Goal: Browse casually

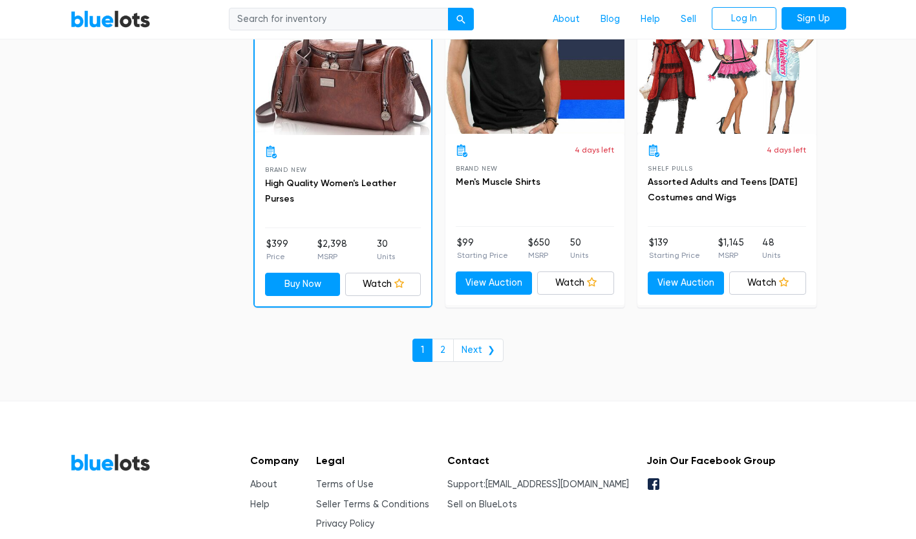
scroll to position [5638, 0]
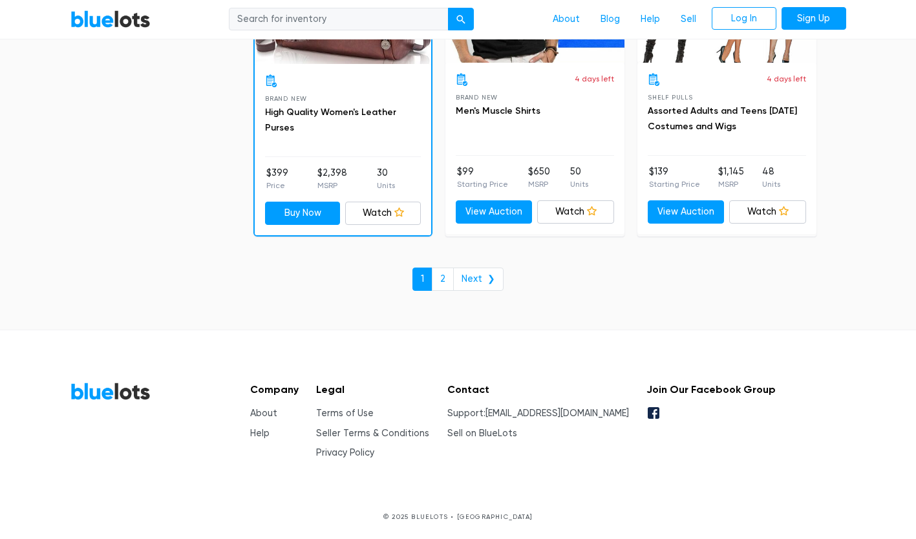
click at [439, 273] on link "2" at bounding box center [443, 279] width 22 height 23
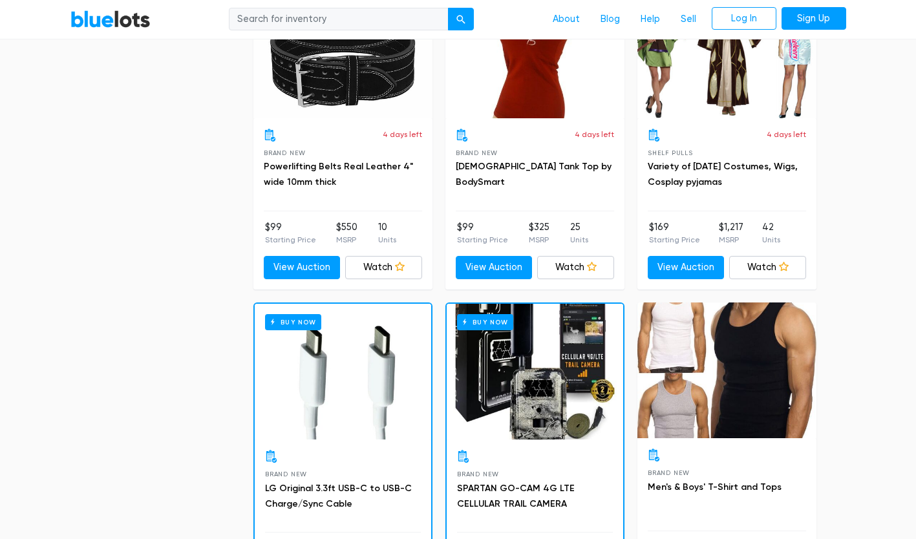
scroll to position [2586, 0]
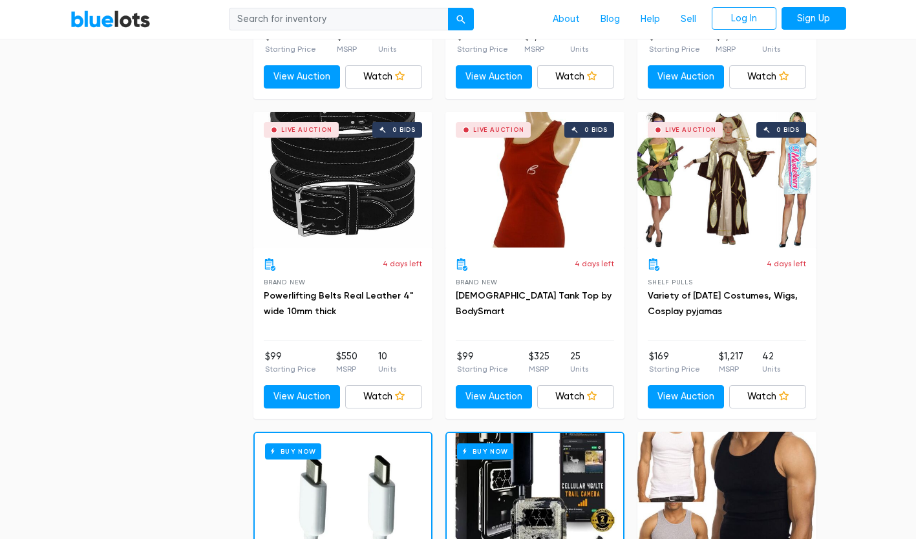
click at [696, 184] on div "Live Auction 0 bids" at bounding box center [726, 180] width 179 height 136
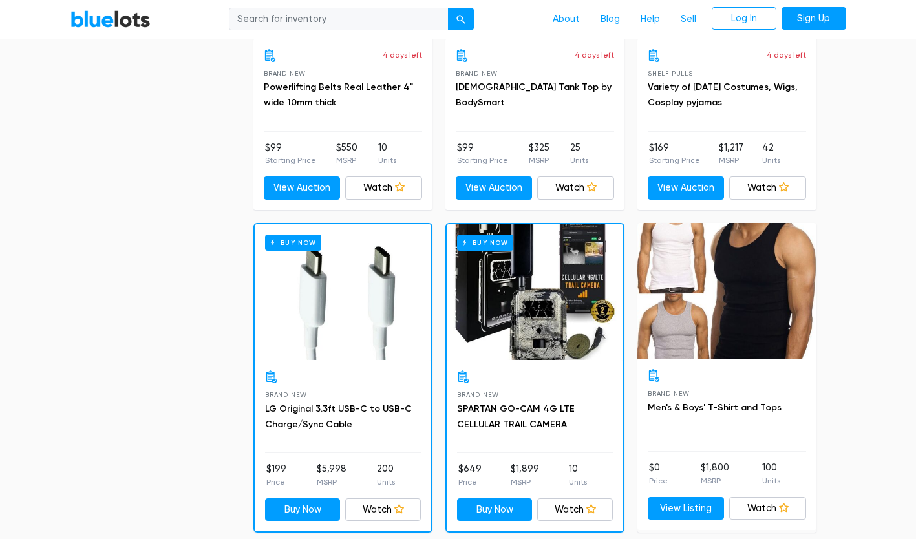
scroll to position [2651, 0]
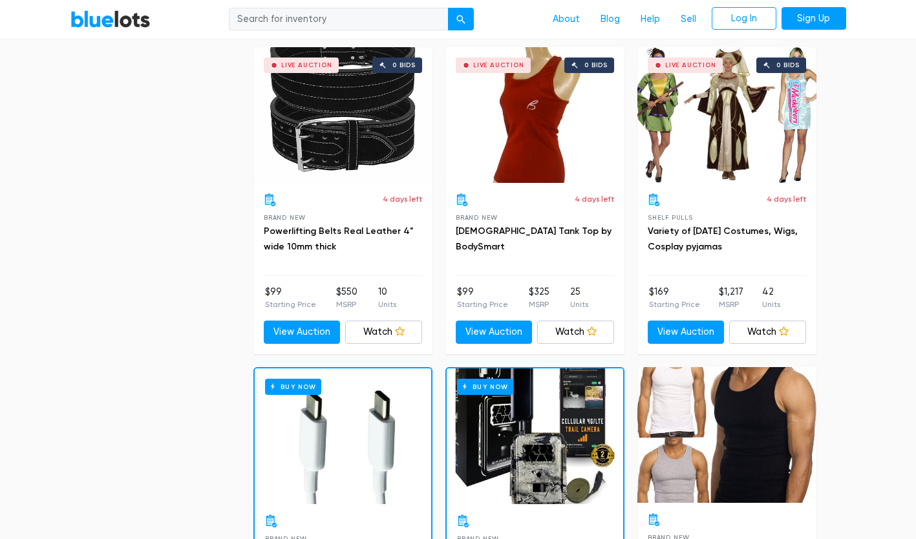
click at [762, 337] on link "Watch" at bounding box center [767, 332] width 77 height 23
click at [723, 124] on div "Live Auction 0 bids" at bounding box center [726, 115] width 179 height 136
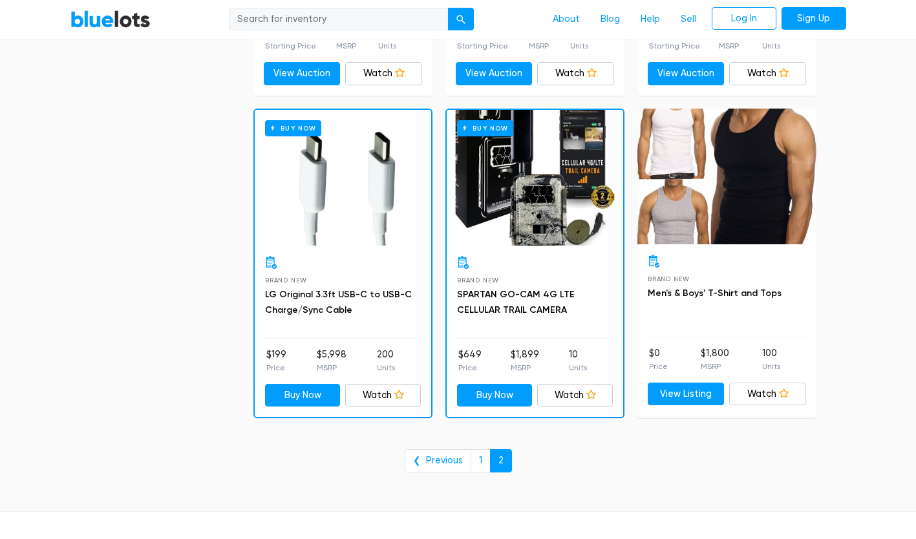
scroll to position [3091, 0]
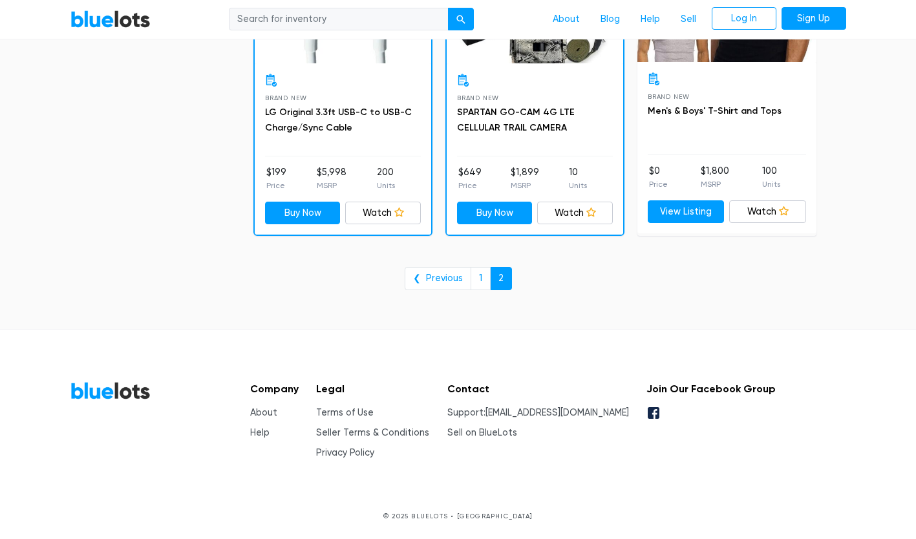
click at [475, 278] on link "1" at bounding box center [481, 278] width 20 height 23
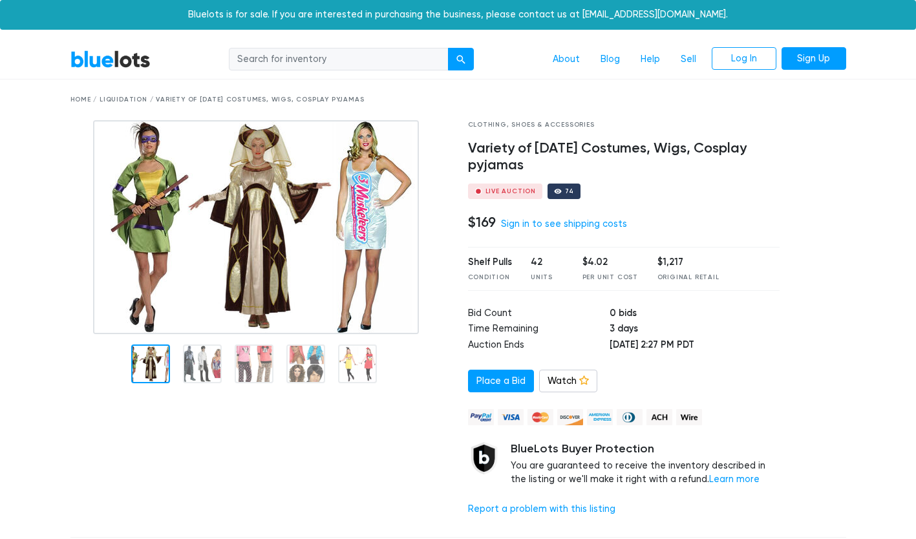
click at [307, 235] on img at bounding box center [256, 227] width 326 height 214
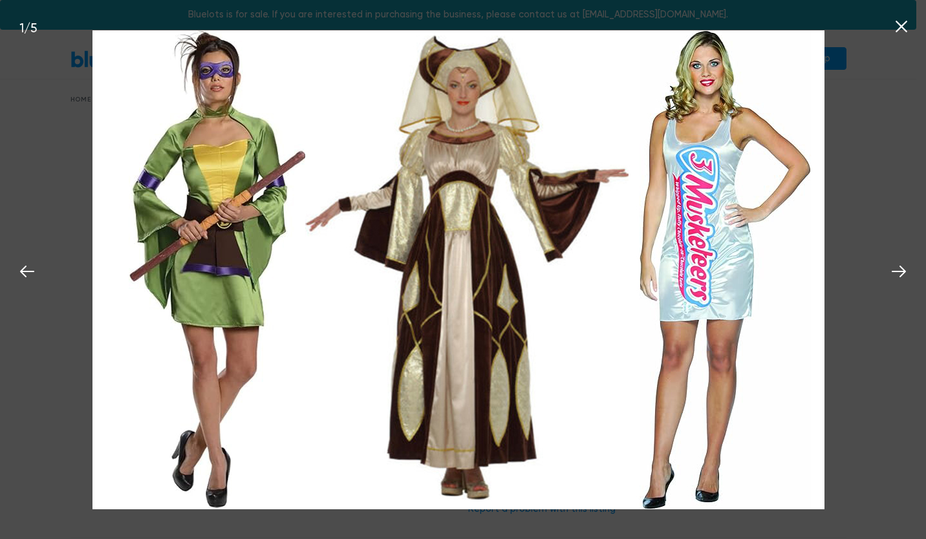
click at [901, 273] on icon at bounding box center [898, 271] width 19 height 19
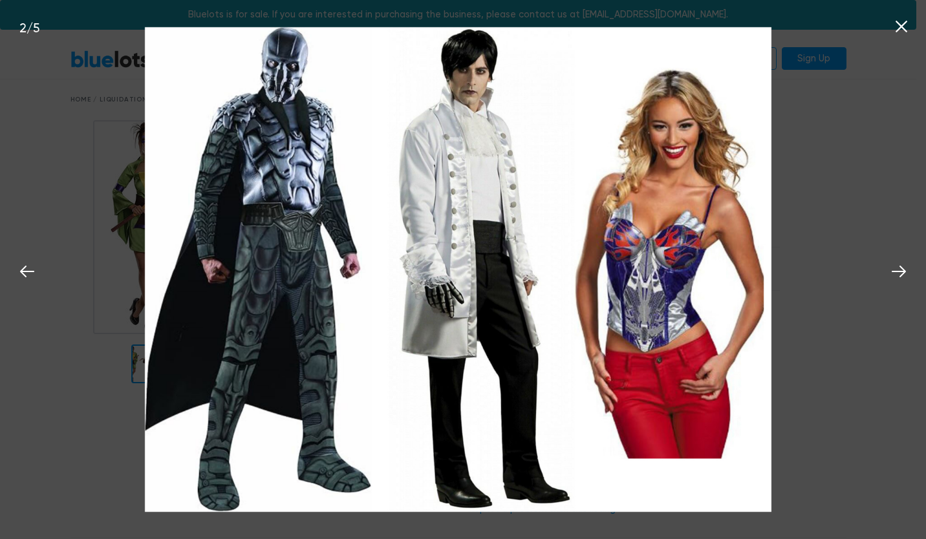
click at [901, 273] on icon at bounding box center [898, 271] width 19 height 19
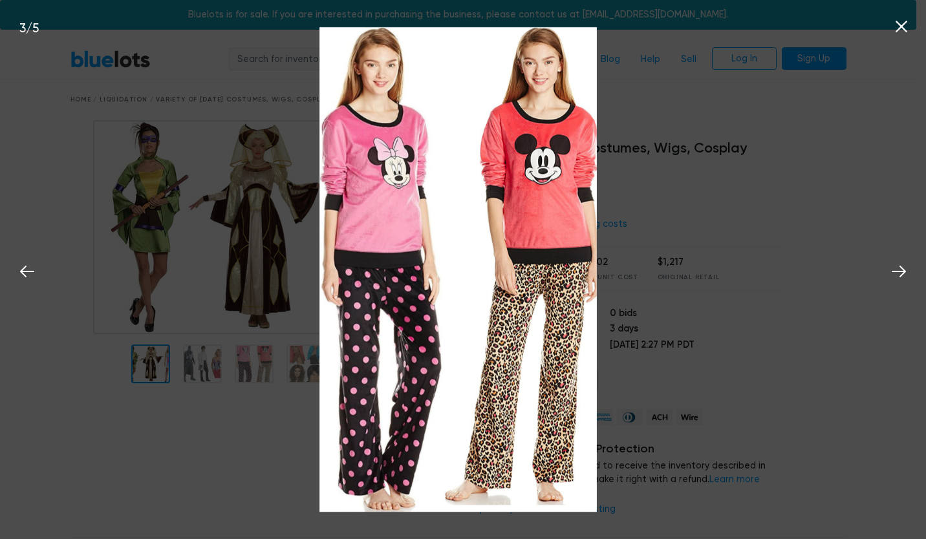
click at [901, 273] on icon at bounding box center [898, 271] width 19 height 19
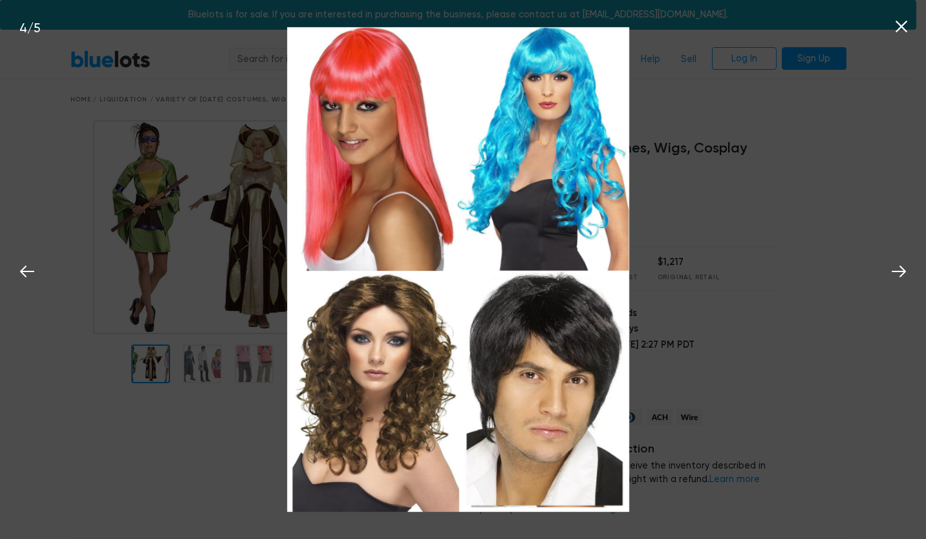
click at [901, 273] on icon at bounding box center [898, 271] width 19 height 19
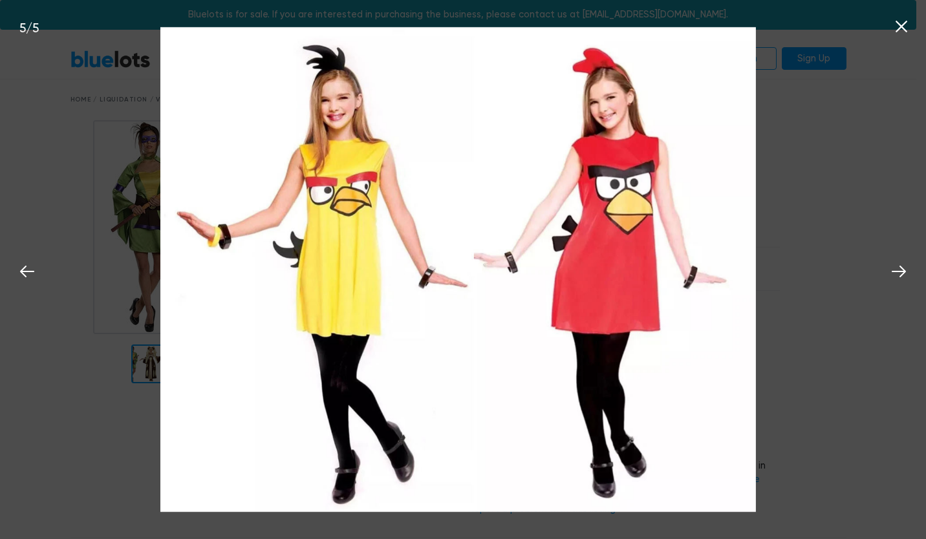
click at [901, 273] on icon at bounding box center [898, 271] width 19 height 19
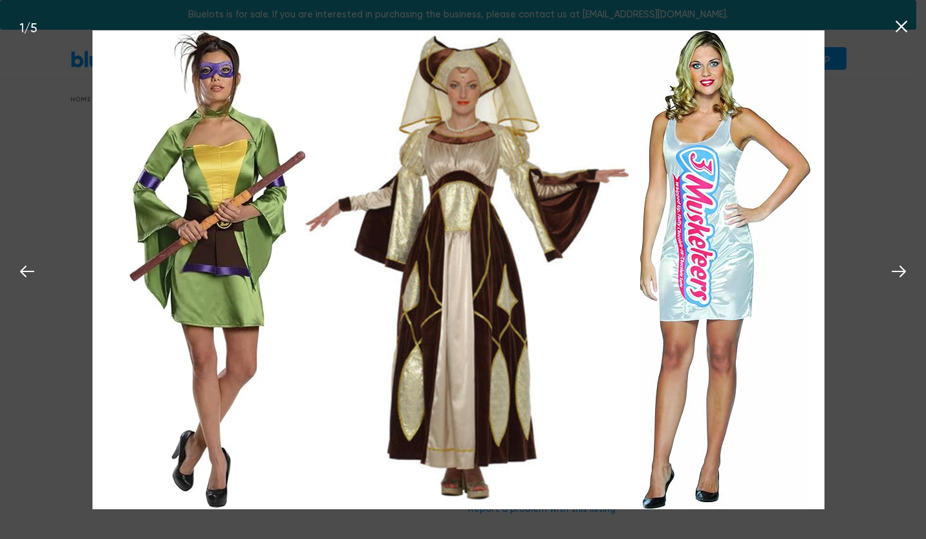
click at [901, 273] on icon at bounding box center [898, 271] width 19 height 19
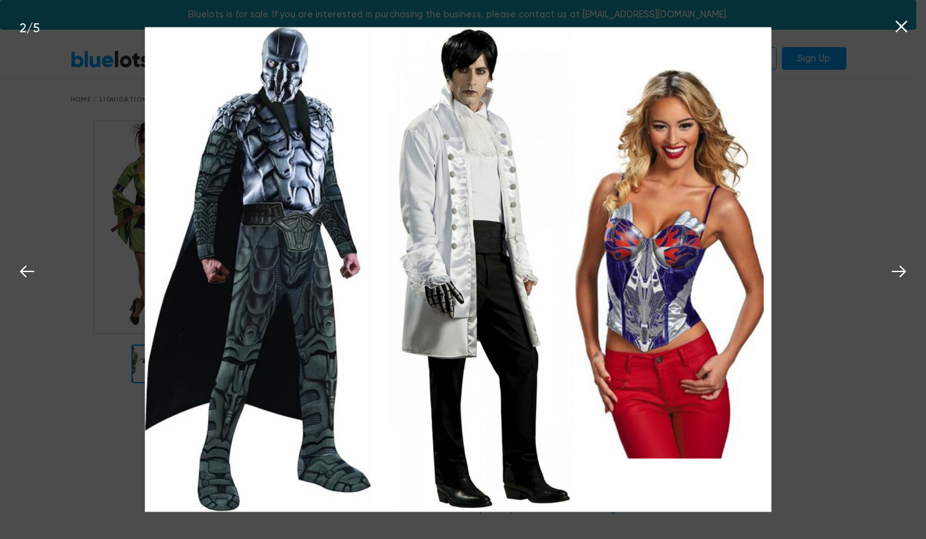
click at [901, 273] on icon at bounding box center [898, 271] width 19 height 19
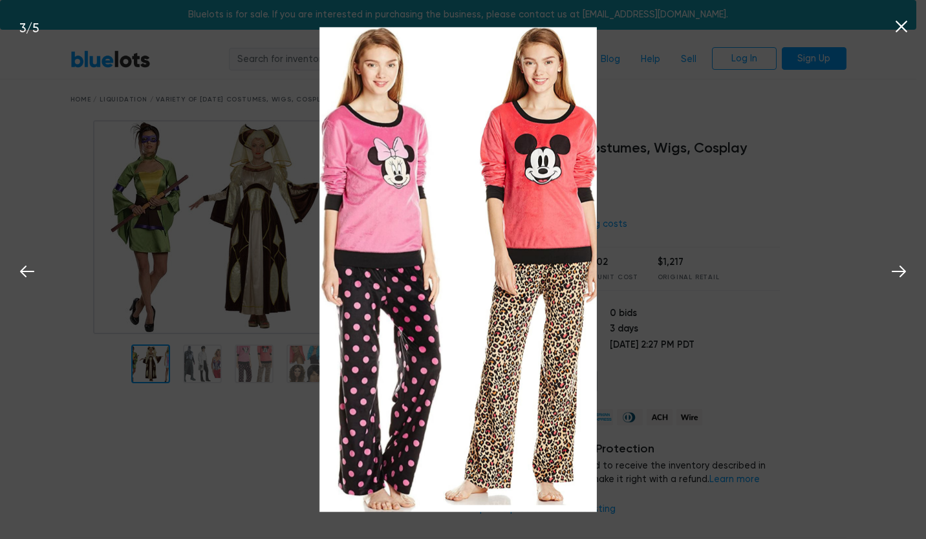
click at [901, 273] on icon at bounding box center [898, 271] width 19 height 19
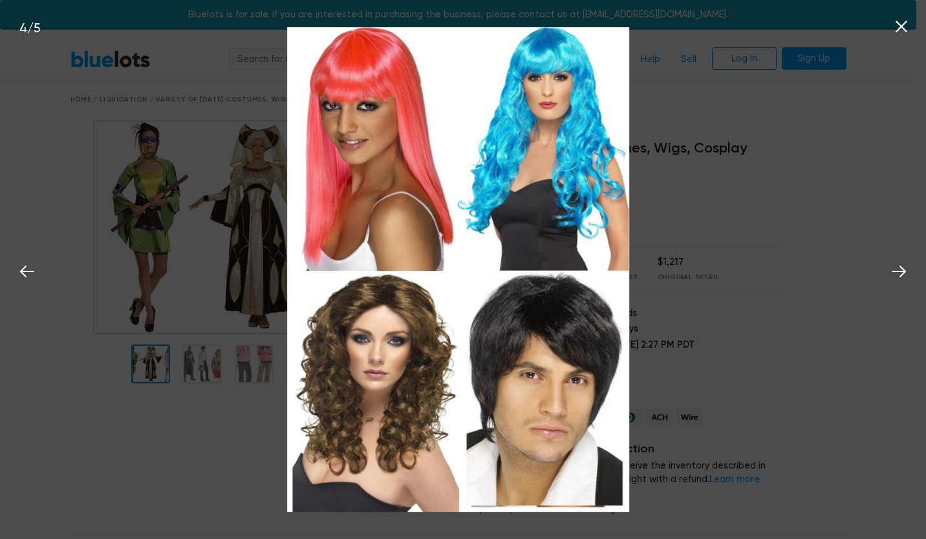
click at [901, 273] on icon at bounding box center [898, 271] width 19 height 19
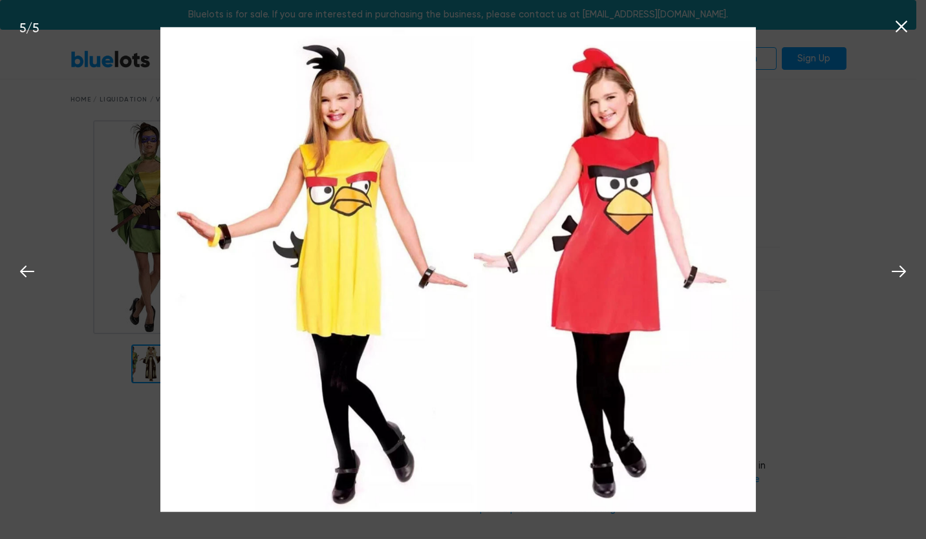
click at [901, 273] on icon at bounding box center [898, 271] width 19 height 19
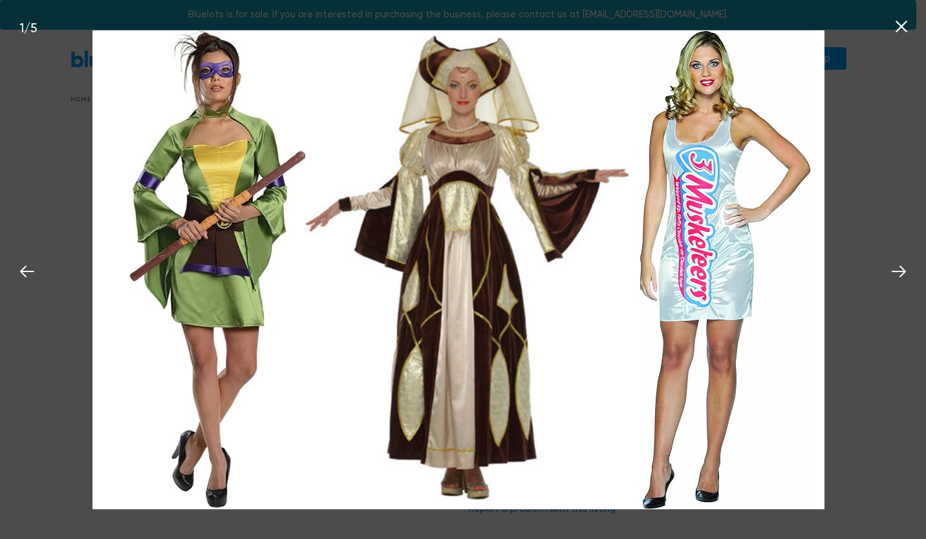
click at [901, 273] on icon at bounding box center [898, 271] width 19 height 19
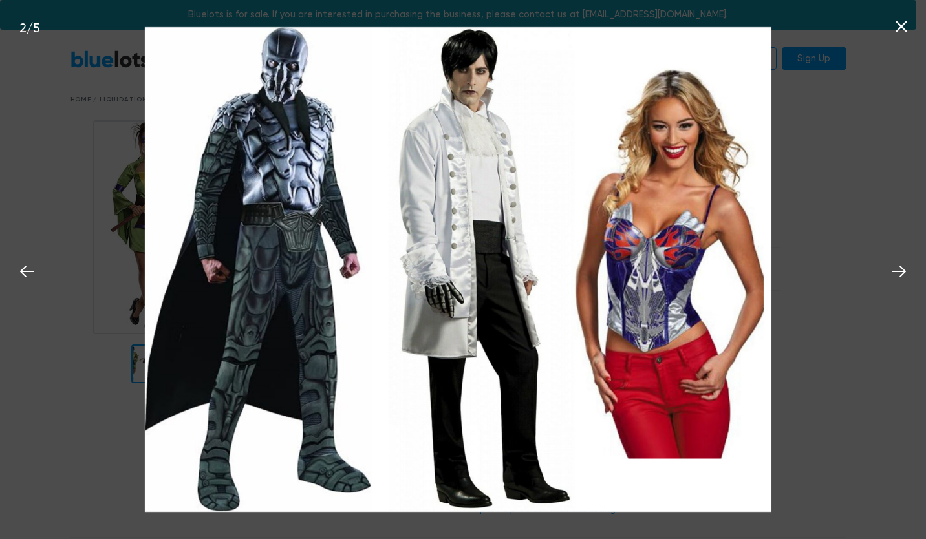
click at [886, 194] on div "2 / 5" at bounding box center [463, 269] width 926 height 539
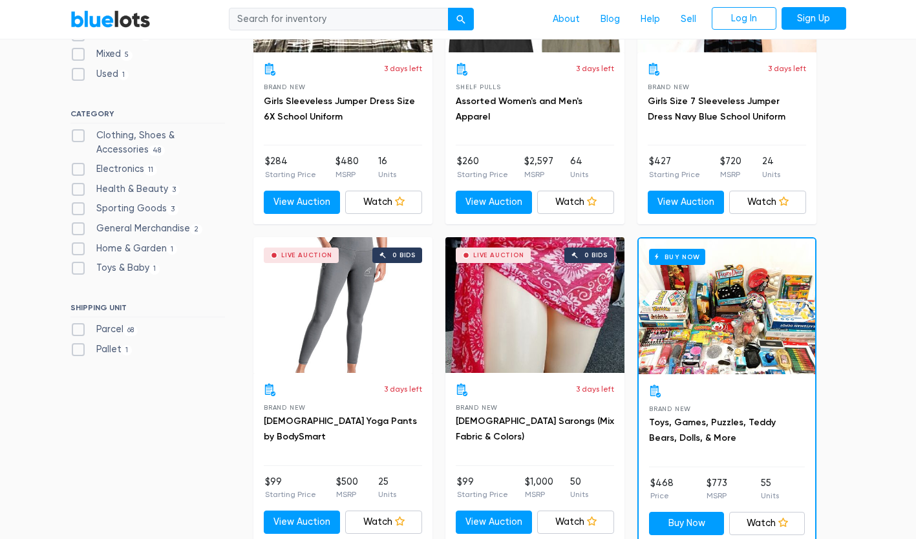
scroll to position [517, 0]
